Goal: Transaction & Acquisition: Download file/media

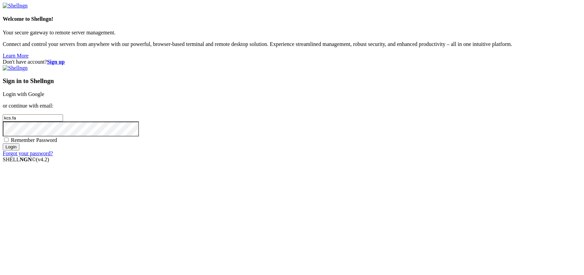
click at [44, 97] on link "Login with Google" at bounding box center [24, 94] width 42 height 6
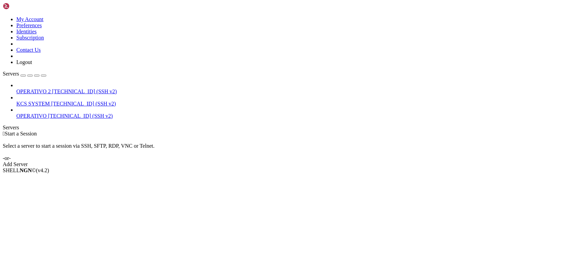
click at [16, 101] on icon at bounding box center [16, 101] width 0 height 0
click at [50, 101] on span "KCS SYSTEM" at bounding box center [32, 104] width 33 height 6
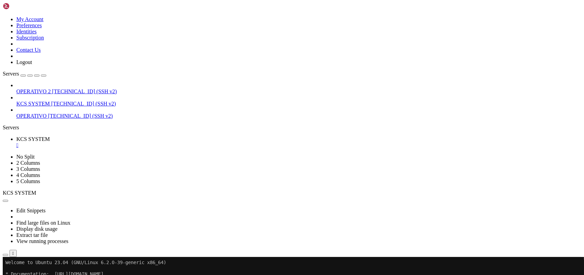
click at [8, 254] on button "button" at bounding box center [5, 255] width 5 height 2
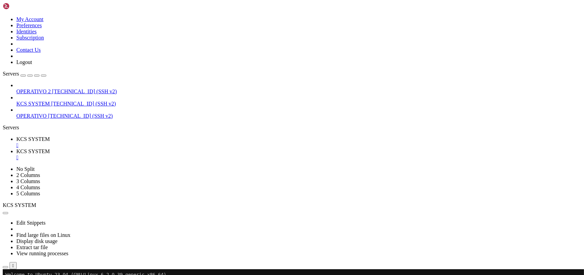
scroll to position [2304, 0]
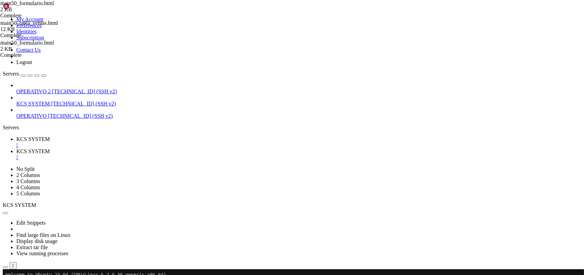
type input "/home/ubuntu/31-app-odoo2"
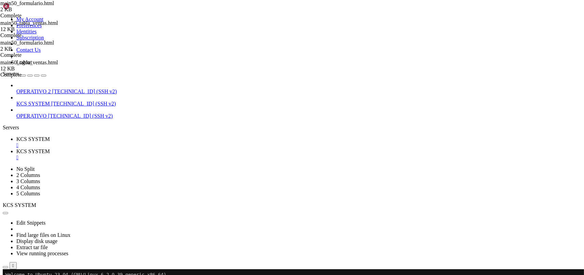
click at [50, 136] on span "KCS SYSTEM" at bounding box center [32, 139] width 33 height 6
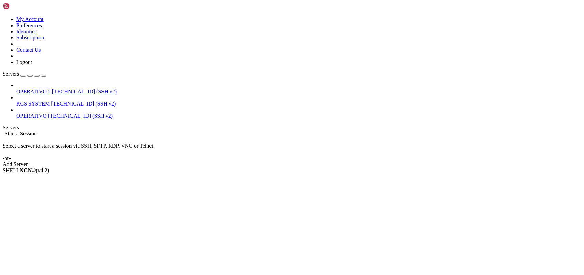
click at [50, 101] on span "KCS SYSTEM" at bounding box center [32, 104] width 33 height 6
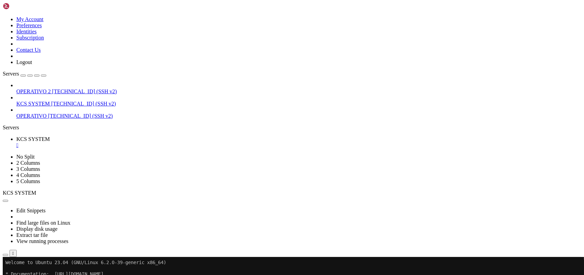
click at [5, 255] on icon "button" at bounding box center [5, 255] width 0 height 0
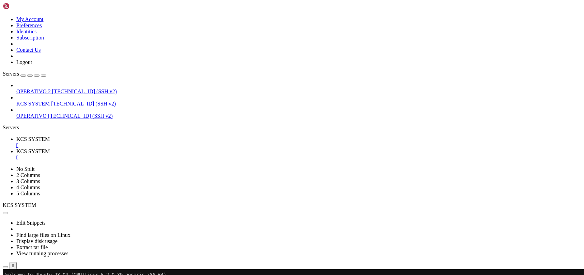
type input "/home/ubuntu/31-app-odoo2/instance"
